Goal: Find contact information: Find contact information

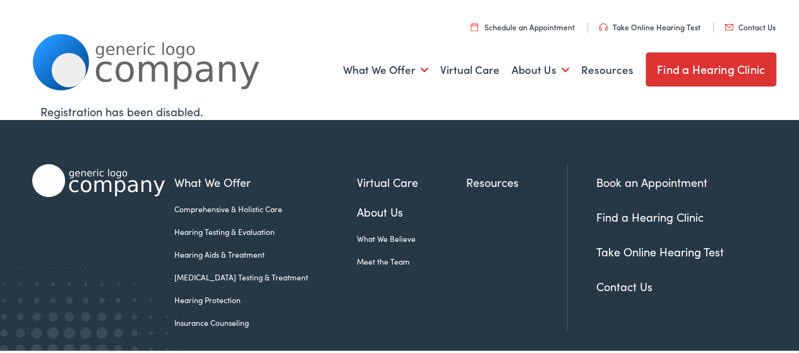
click at [750, 24] on link "Contact Us" at bounding box center [750, 25] width 51 height 11
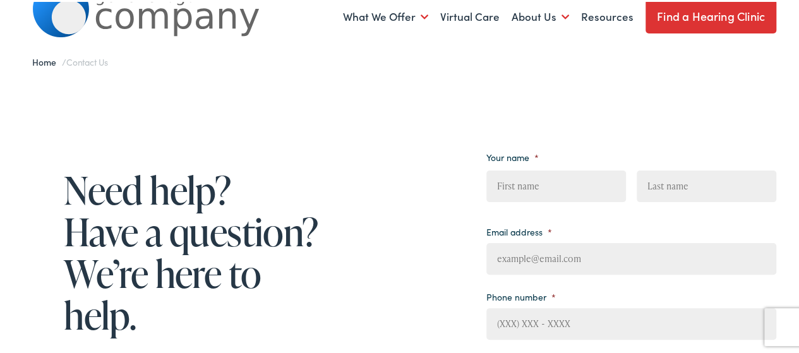
scroll to position [379, 0]
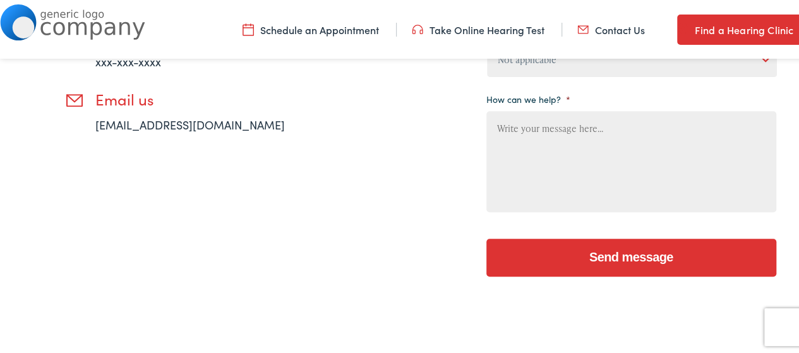
drag, startPoint x: 138, startPoint y: 127, endPoint x: 112, endPoint y: 181, distance: 59.9
click at [111, 188] on div "Need help? Have a question? We’re here to help. Give us a call xxx-xxx-xxxx Ema…" at bounding box center [177, 48] width 291 height 486
drag, startPoint x: 162, startPoint y: 160, endPoint x: 183, endPoint y: 152, distance: 22.8
click at [163, 160] on div "Need help? Have a question? We’re here to help. Give us a call xxx-xxx-xxxx Ema…" at bounding box center [177, 48] width 291 height 486
click at [188, 120] on link "[EMAIL_ADDRESS][DOMAIN_NAME]" at bounding box center [190, 123] width 190 height 16
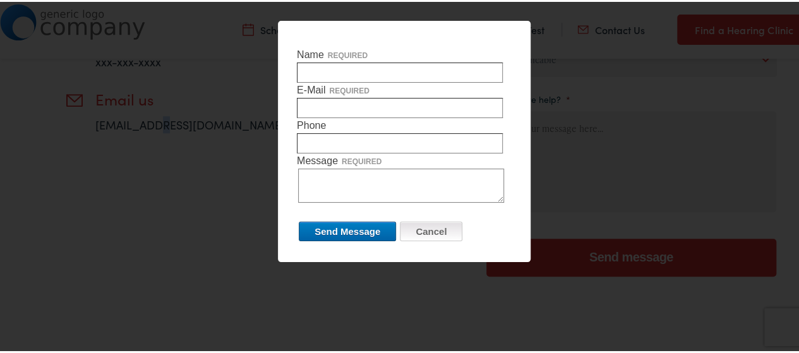
click at [418, 229] on input "Cancel" at bounding box center [431, 230] width 63 height 20
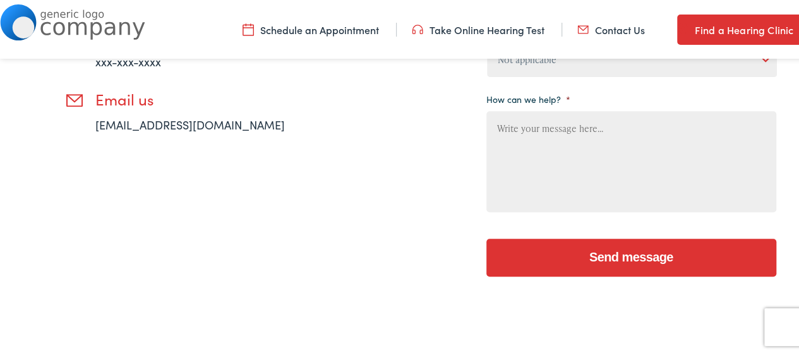
click at [195, 132] on div "Need help? Have a question? We’re here to help. Give us a call xxx-xxx-xxxx Ema…" at bounding box center [177, 48] width 291 height 486
drag, startPoint x: 191, startPoint y: 126, endPoint x: 97, endPoint y: 126, distance: 94.2
click at [97, 126] on li "Email us [EMAIL_ADDRESS][DOMAIN_NAME]" at bounding box center [193, 109] width 259 height 43
copy link "[EMAIL_ADDRESS][DOMAIN_NAME]"
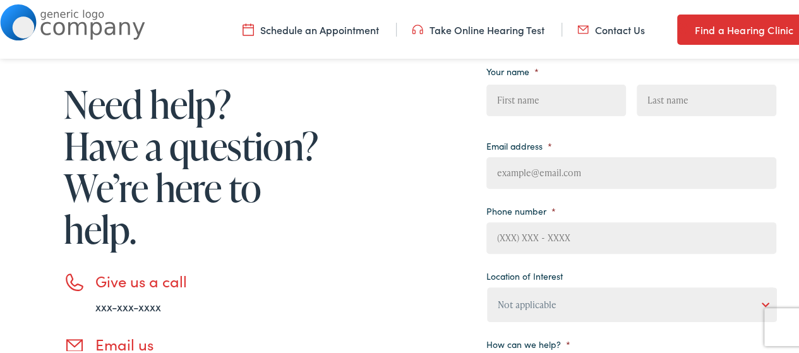
scroll to position [63, 0]
